Goal: Task Accomplishment & Management: Manage account settings

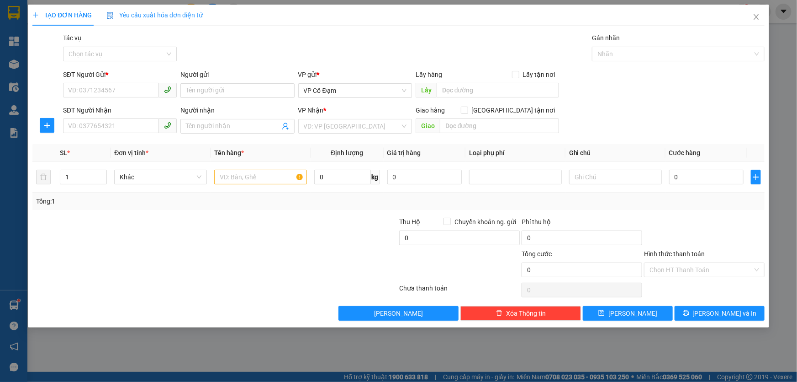
scroll to position [109, 0]
click at [753, 21] on span "Close" at bounding box center [757, 18] width 26 height 26
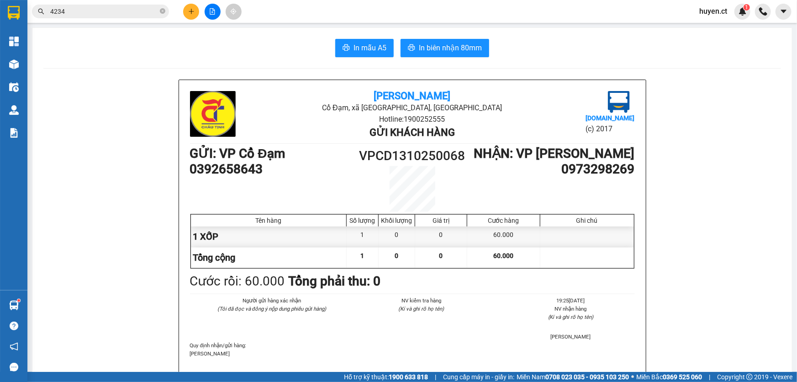
click at [720, 14] on span "huyen.ct" at bounding box center [713, 10] width 42 height 11
click at [715, 25] on span "Đăng xuất" at bounding box center [726, 28] width 38 height 10
